Goal: Task Accomplishment & Management: Complete application form

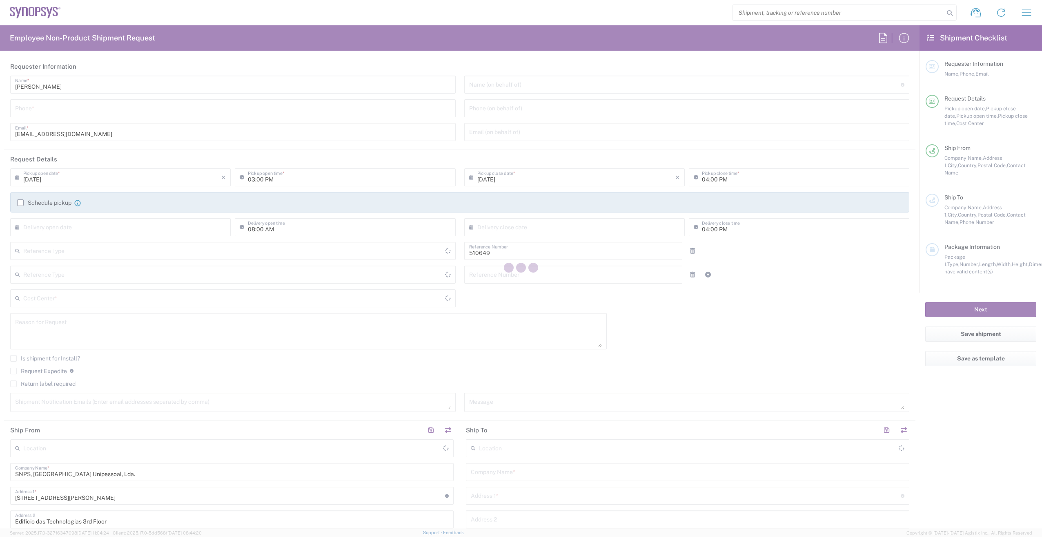
type input "Department"
type input "Delivered at Place"
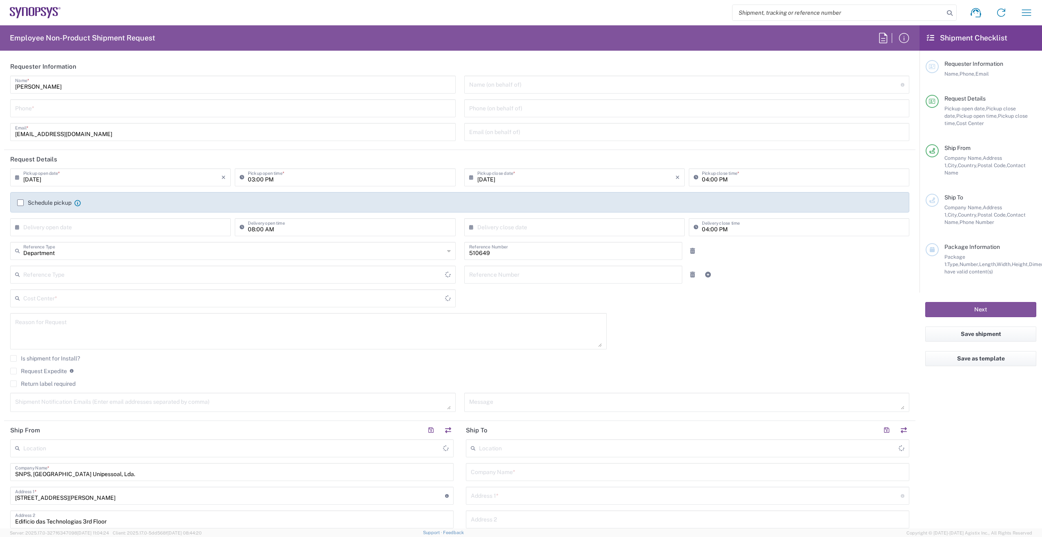
type input "PT90, SG, IP-DIG, R& 510649"
type input "[GEOGRAPHIC_DATA]"
type input "Porto PT02"
click at [40, 117] on div "[PERSON_NAME] Name * Phone * [EMAIL_ADDRESS][DOMAIN_NAME] Email *" at bounding box center [233, 111] width 454 height 71
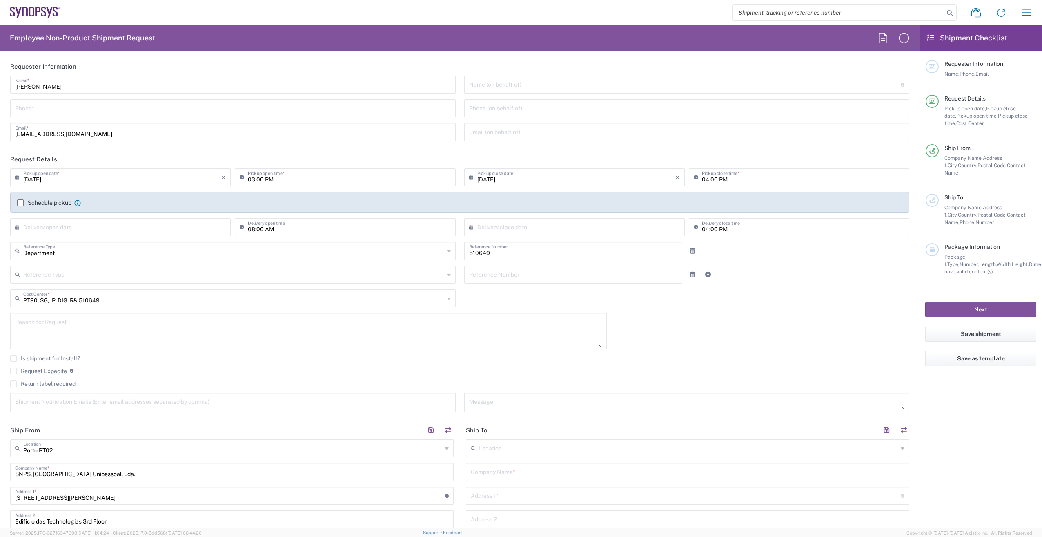
click at [40, 115] on div "Phone *" at bounding box center [233, 108] width 446 height 18
click at [42, 111] on input "tel" at bounding box center [233, 107] width 436 height 14
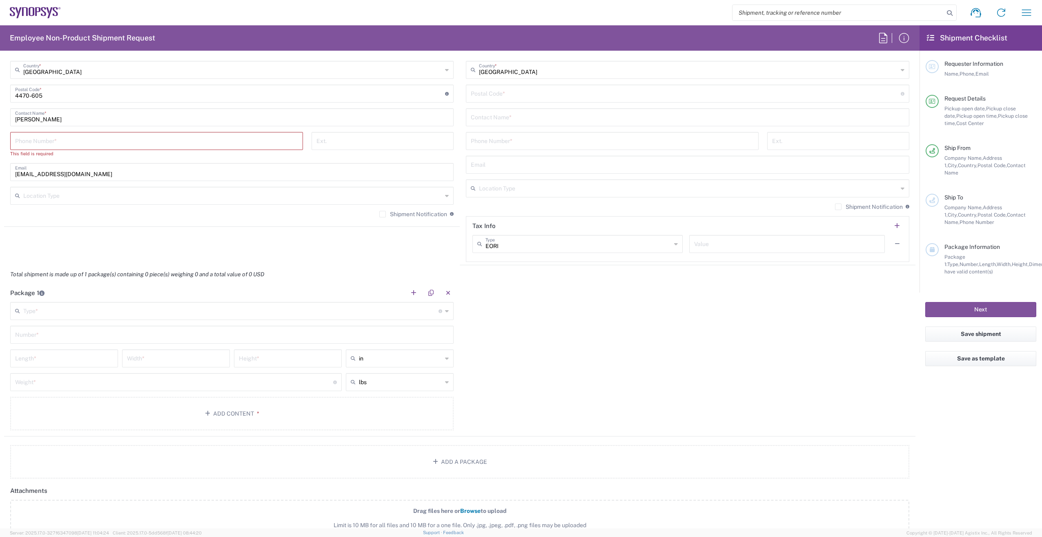
scroll to position [531, 0]
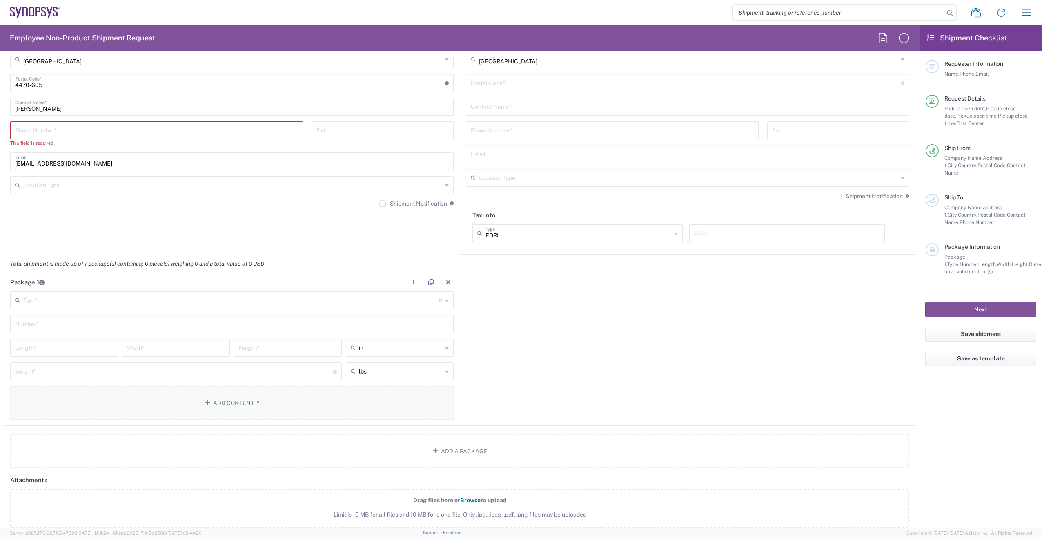
click at [223, 396] on button "Add Content *" at bounding box center [232, 402] width 444 height 33
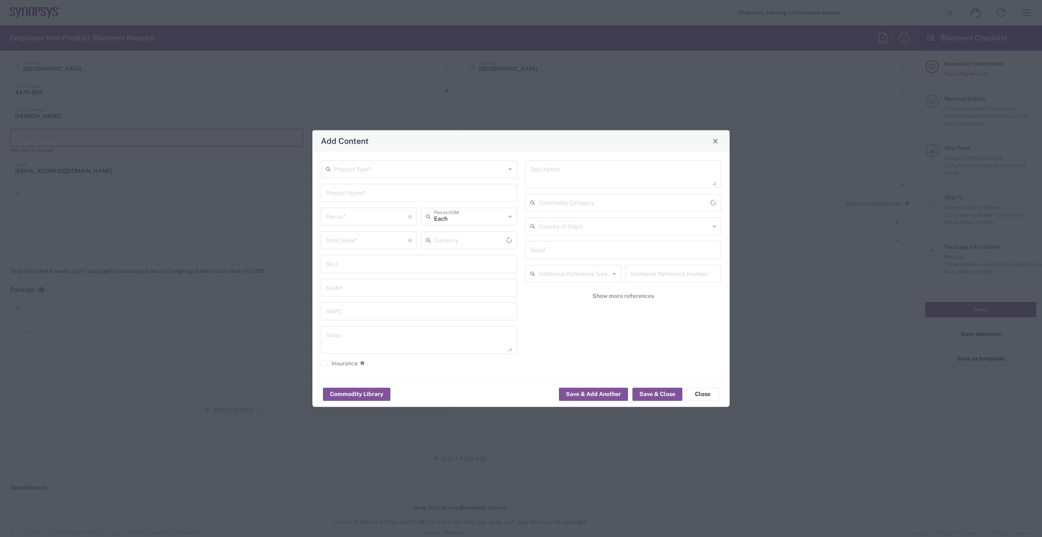
scroll to position [538, 0]
type input "US Dollar"
drag, startPoint x: 386, startPoint y: 181, endPoint x: 385, endPoint y: 177, distance: 4.2
click at [385, 181] on div "Product Type * Product Name * Pieces * Number of pieces inside all the packages…" at bounding box center [419, 266] width 205 height 212
click at [385, 176] on div "Product Type *" at bounding box center [419, 169] width 196 height 18
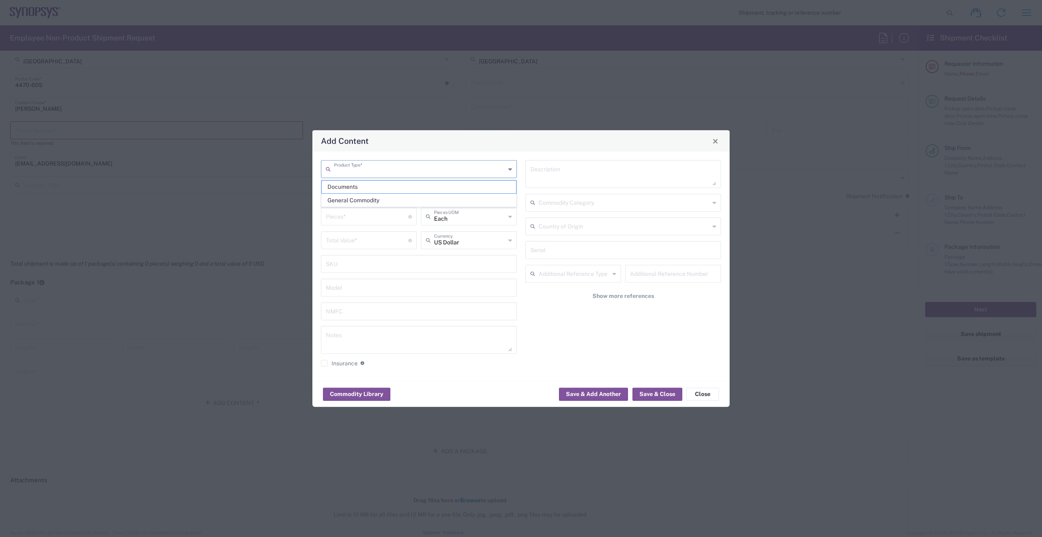
click at [383, 170] on input "text" at bounding box center [420, 168] width 172 height 14
click at [356, 203] on span "General Commodity" at bounding box center [419, 200] width 194 height 13
click at [358, 194] on input "text" at bounding box center [419, 192] width 186 height 14
type input "General Commodity"
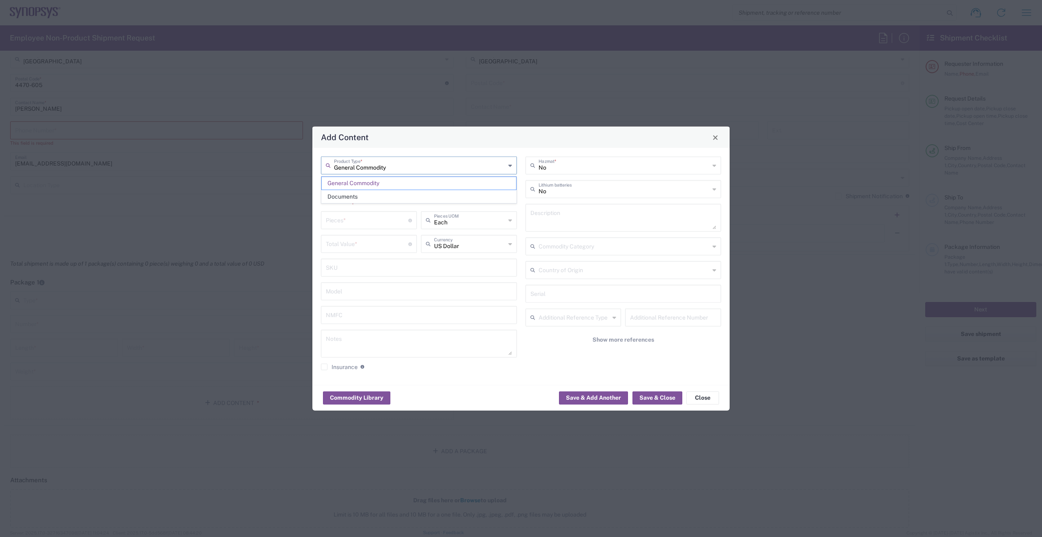
click at [383, 166] on input "General Commodity" at bounding box center [420, 165] width 172 height 14
click at [385, 181] on span "General Commodity" at bounding box center [419, 183] width 194 height 13
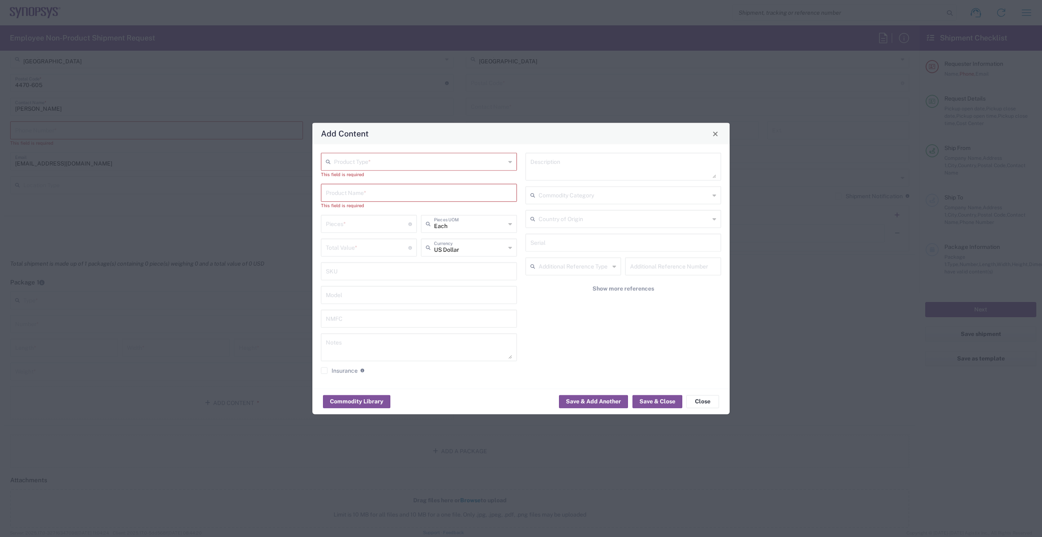
click at [385, 165] on input "text" at bounding box center [420, 161] width 172 height 14
click at [377, 188] on span "General Commodity" at bounding box center [419, 193] width 194 height 13
type input "General Commodity"
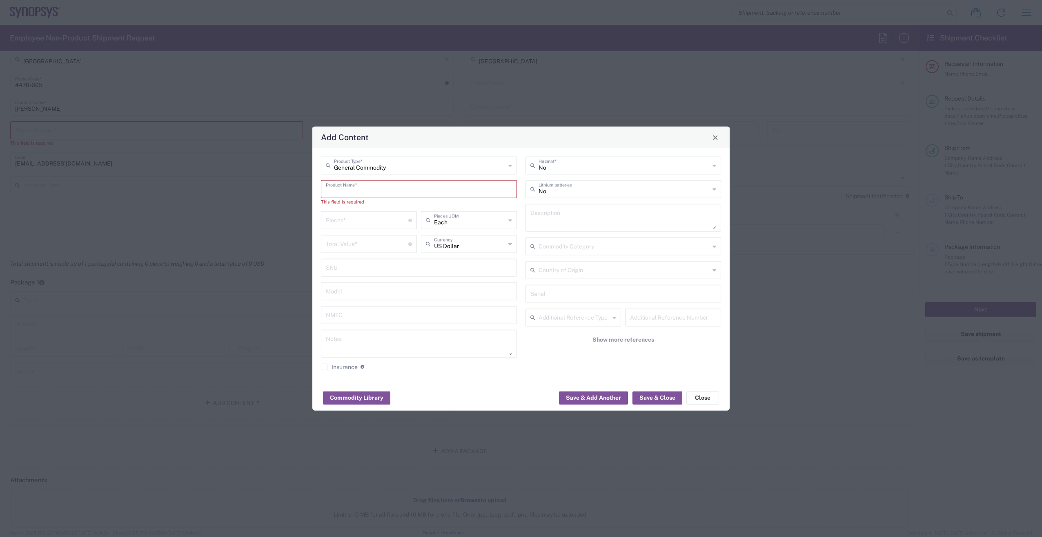
click at [377, 188] on input "text" at bounding box center [419, 188] width 186 height 14
click at [364, 218] on input "number" at bounding box center [367, 219] width 83 height 14
click at [368, 192] on div "Product Name *" at bounding box center [419, 189] width 196 height 18
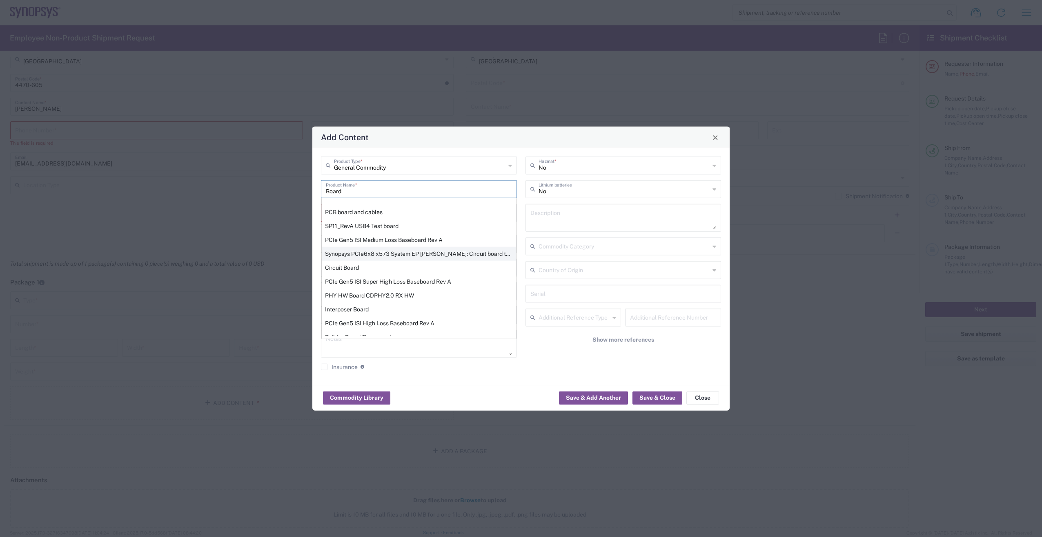
scroll to position [74, 0]
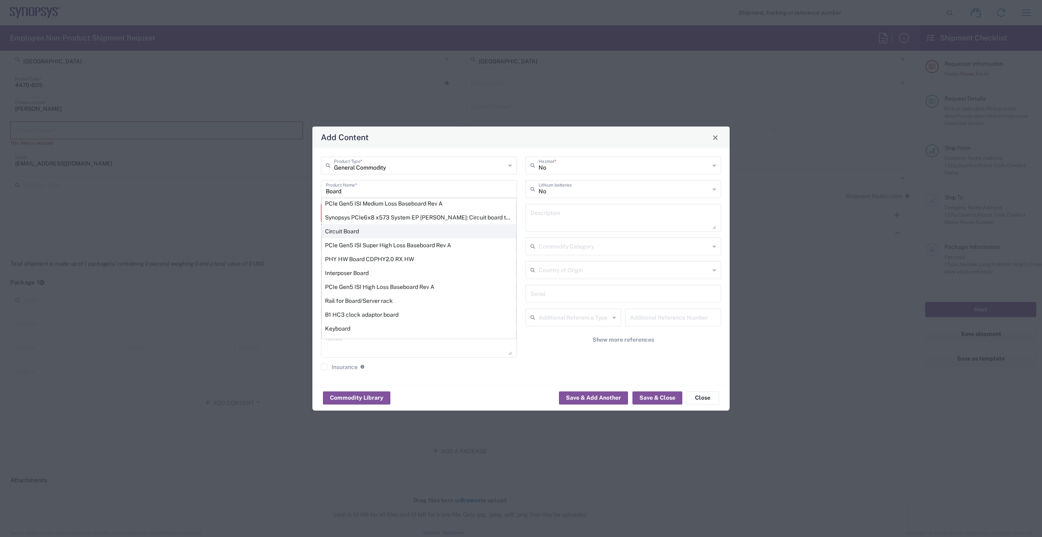
click at [359, 228] on div "Circuit Board" at bounding box center [419, 231] width 194 height 14
type input "Circuit Board"
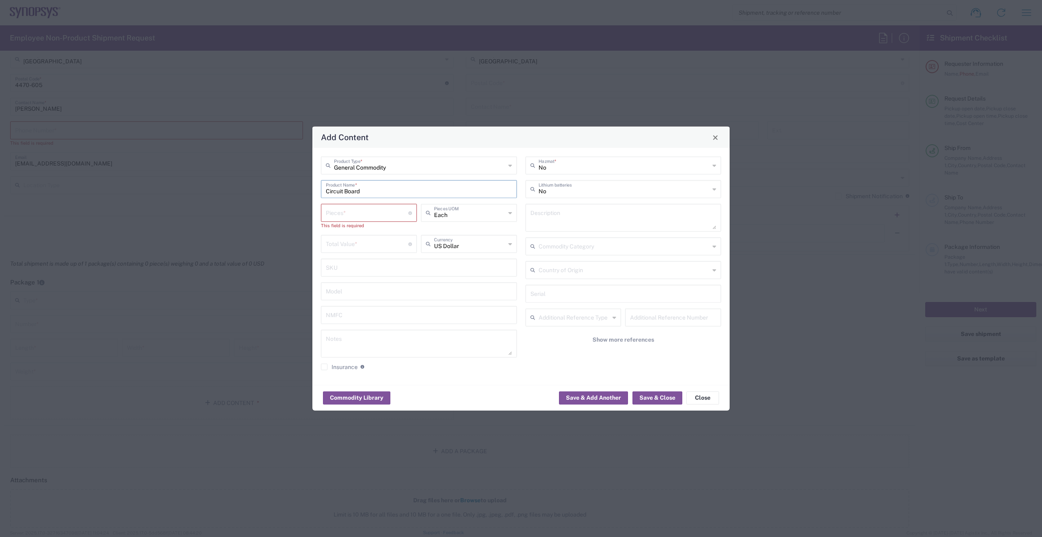
click at [368, 218] on input "number" at bounding box center [367, 212] width 83 height 14
click at [509, 213] on icon at bounding box center [511, 212] width 4 height 13
click at [447, 200] on div "General Commodity Product Type * Circuit Board Product Name * Pieces * Number o…" at bounding box center [419, 266] width 205 height 220
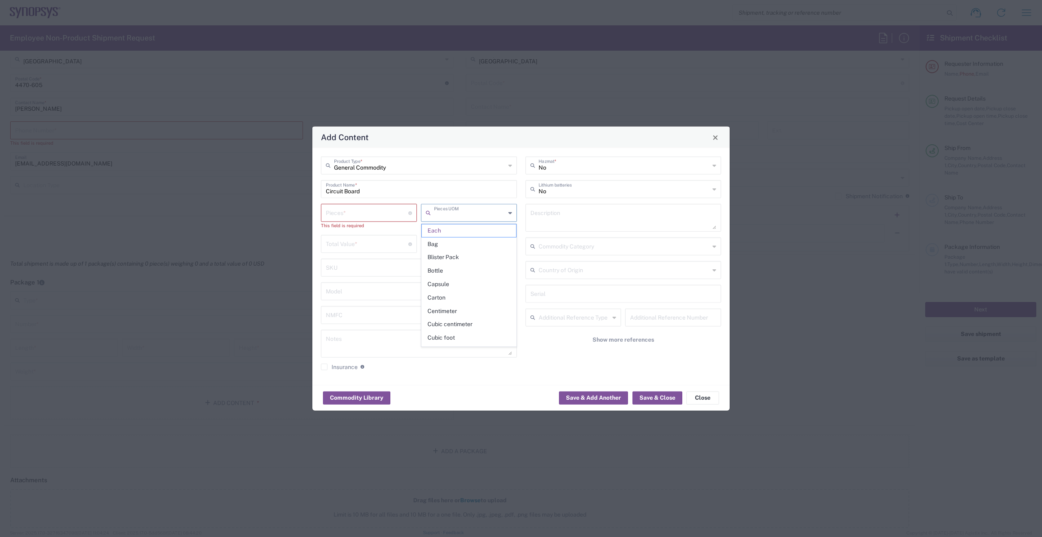
type input "Each"
click at [397, 250] on input "number" at bounding box center [367, 243] width 83 height 14
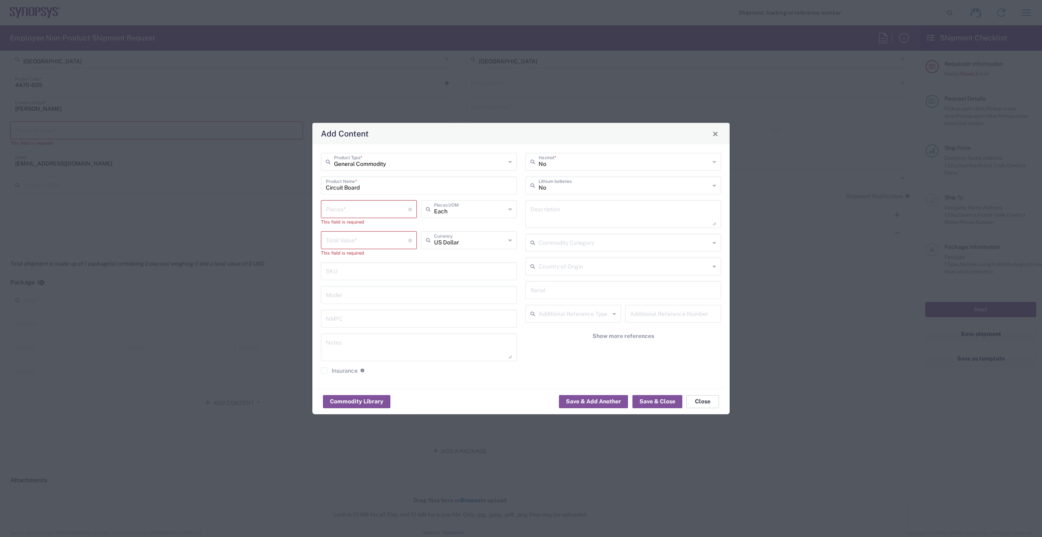
click at [700, 396] on button "Close" at bounding box center [703, 401] width 33 height 13
